Goal: Task Accomplishment & Management: Complete application form

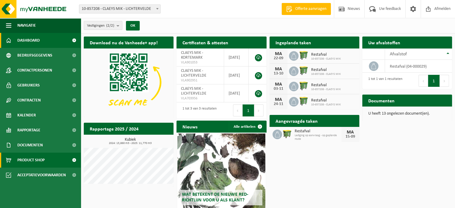
click at [30, 160] on span "Product Shop" at bounding box center [30, 160] width 27 height 15
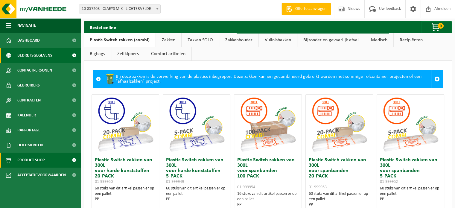
click at [34, 53] on span "Bedrijfsgegevens" at bounding box center [34, 55] width 35 height 15
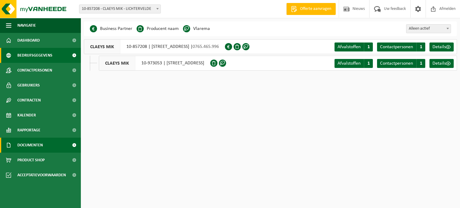
click at [26, 144] on span "Documenten" at bounding box center [29, 145] width 25 height 15
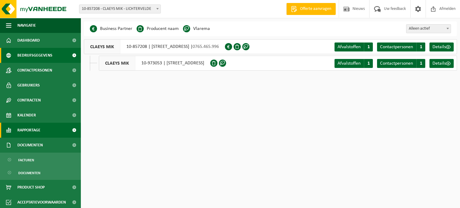
click at [26, 129] on span "Rapportage" at bounding box center [28, 130] width 23 height 15
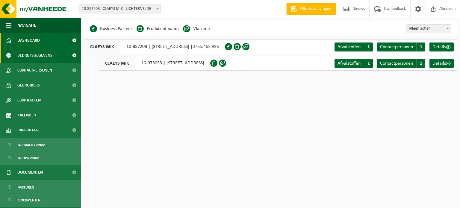
click at [37, 41] on span "Dashboard" at bounding box center [28, 40] width 22 height 15
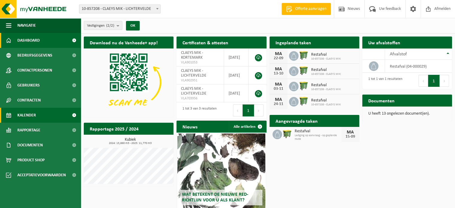
click at [19, 115] on span "Kalender" at bounding box center [26, 115] width 19 height 15
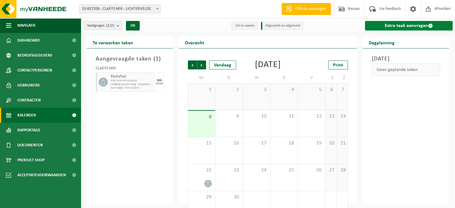
click at [413, 25] on link "Extra taak aanvragen" at bounding box center [409, 26] width 88 height 10
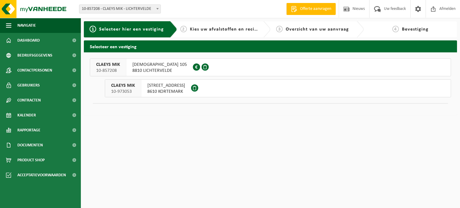
click at [145, 66] on span "ZWEVEZELESTRAAT 105" at bounding box center [159, 65] width 54 height 6
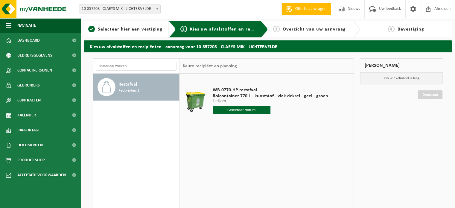
click at [237, 110] on input "text" at bounding box center [242, 109] width 58 height 7
click at [219, 162] on div "15" at bounding box center [218, 163] width 10 height 10
type input "Van [DATE]"
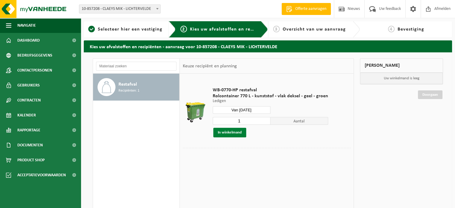
click at [228, 132] on button "In winkelmand" at bounding box center [229, 133] width 33 height 10
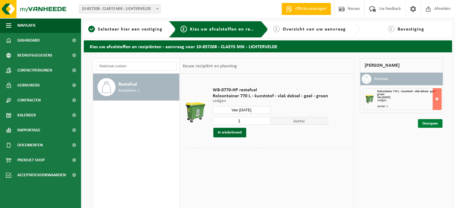
click at [429, 120] on link "Doorgaan" at bounding box center [430, 123] width 25 height 9
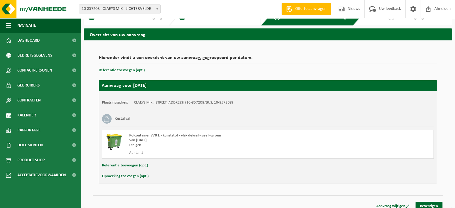
scroll to position [17, 0]
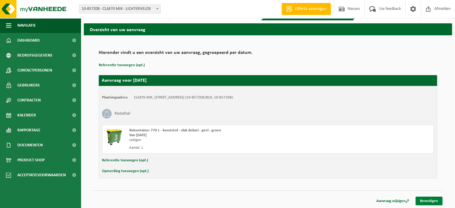
click at [428, 198] on link "Bevestigen" at bounding box center [429, 201] width 27 height 9
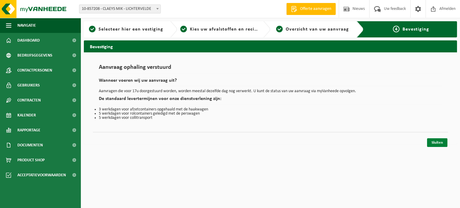
click at [438, 143] on link "Sluiten" at bounding box center [437, 142] width 20 height 9
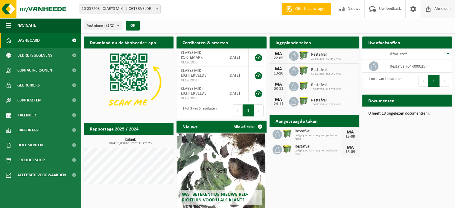
click at [437, 5] on span "Afmelden" at bounding box center [442, 9] width 19 height 18
